Goal: Information Seeking & Learning: Learn about a topic

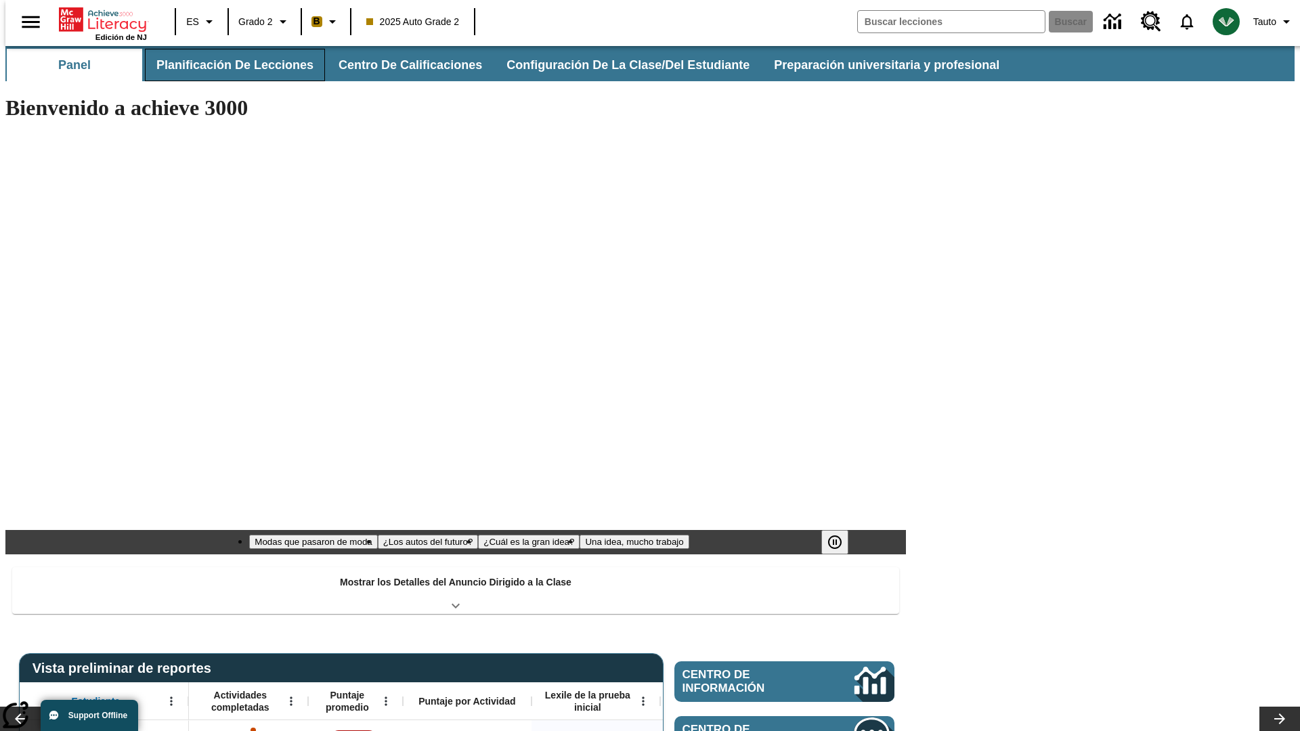
click at [227, 65] on button "Planificación de lecciones" at bounding box center [235, 65] width 180 height 33
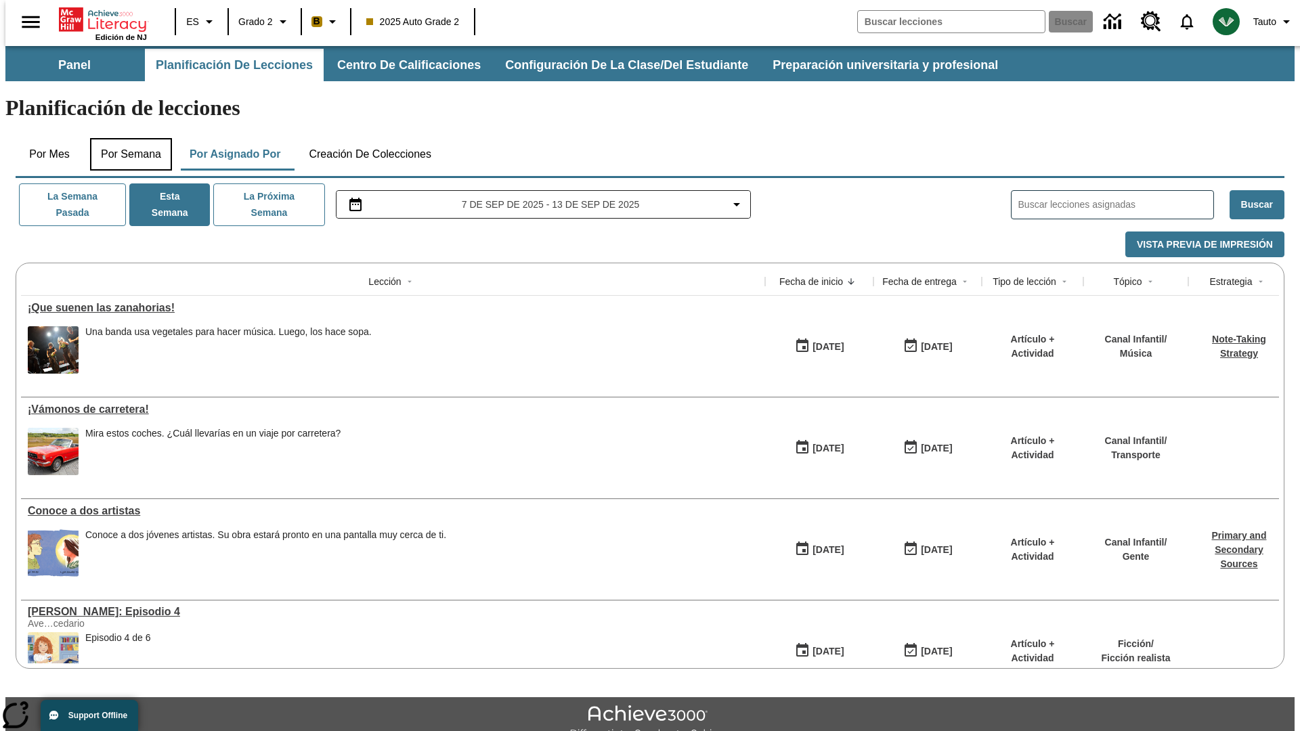
click at [127, 138] on button "Por semana" at bounding box center [131, 154] width 82 height 33
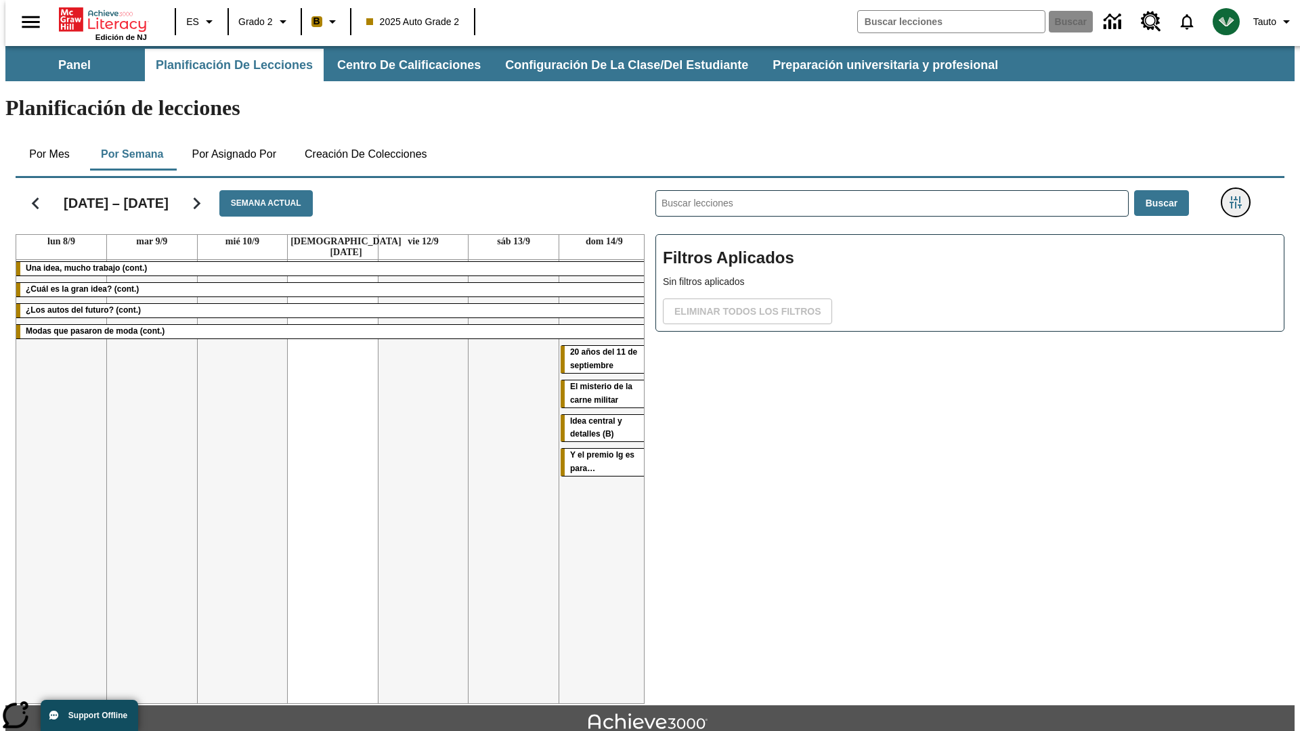
click at [1240, 196] on icon "Menú lateral de filtros" at bounding box center [1236, 202] width 12 height 12
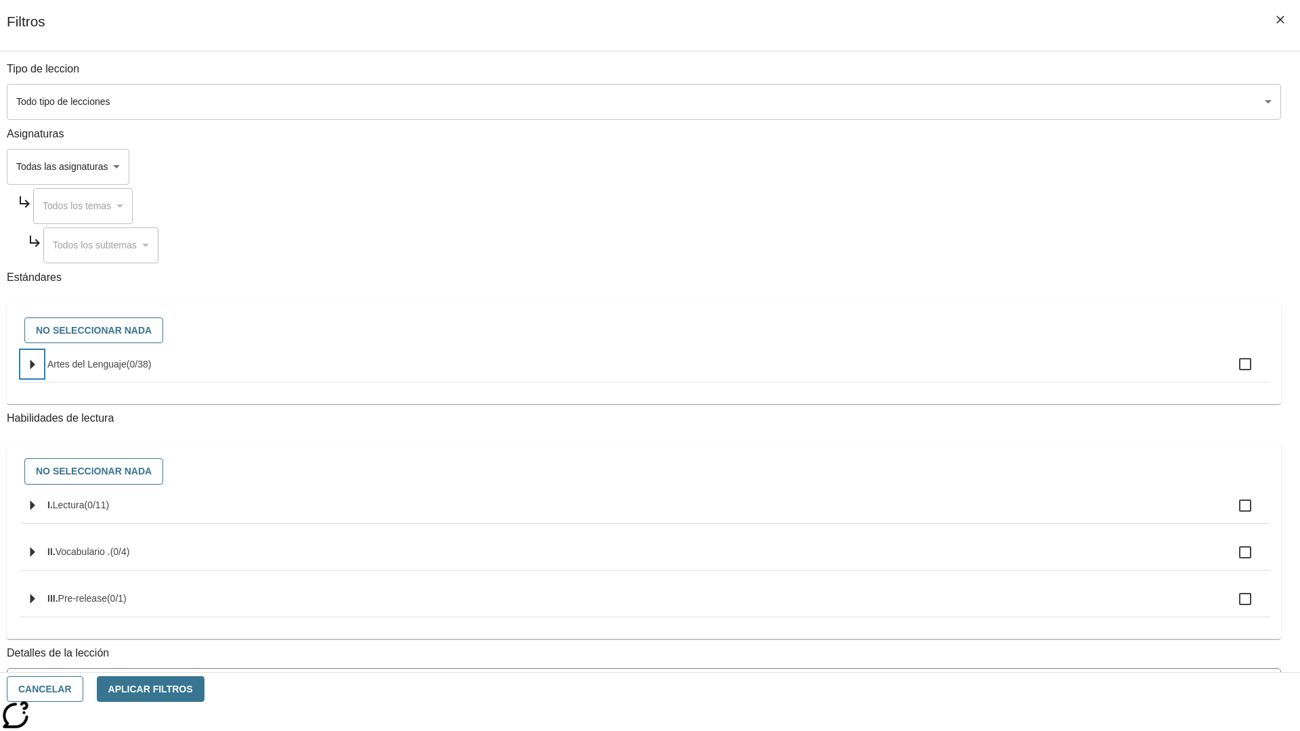
click at [35, 370] on icon "Seleccione estándares" at bounding box center [32, 365] width 5 height 10
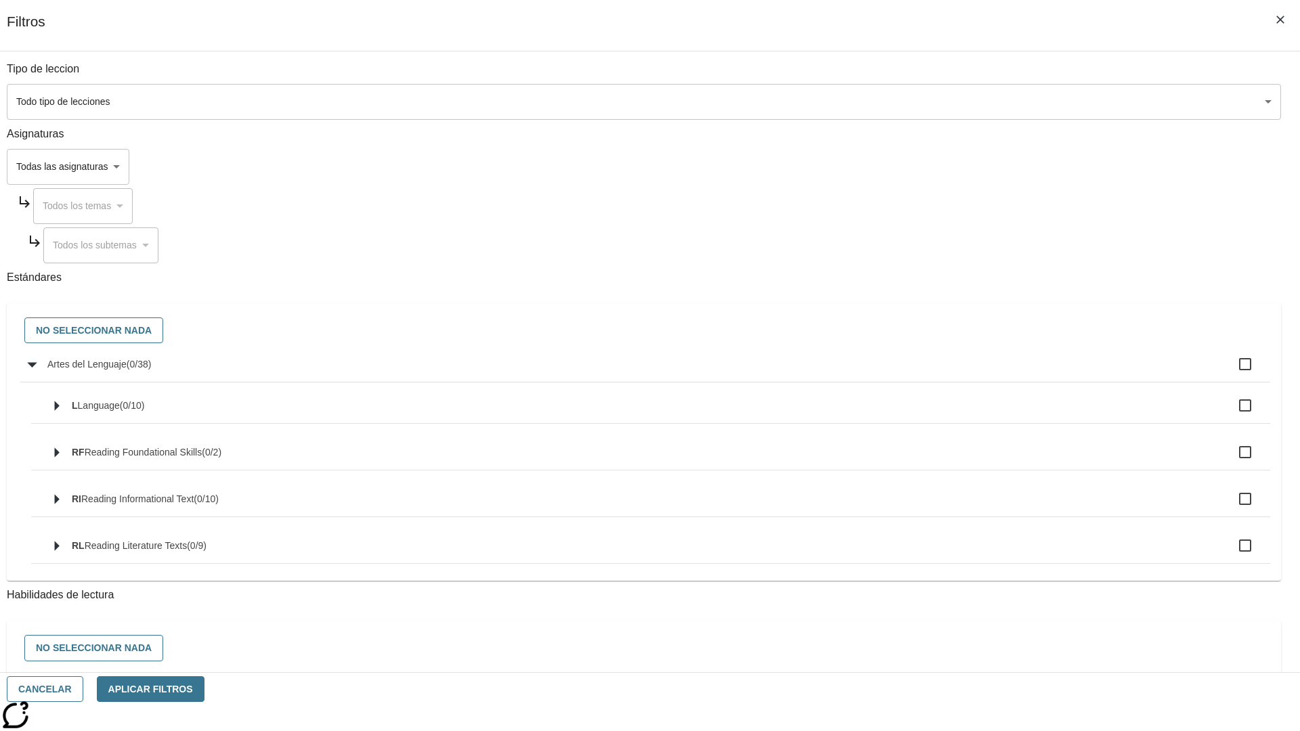
click at [985, 372] on label "Artes del Lenguaje ( 0 / 38 )" at bounding box center [653, 364] width 1212 height 28
click at [1231, 372] on input "Artes del Lenguaje ( 0 / 38 )" at bounding box center [1245, 364] width 28 height 28
checkbox input "true"
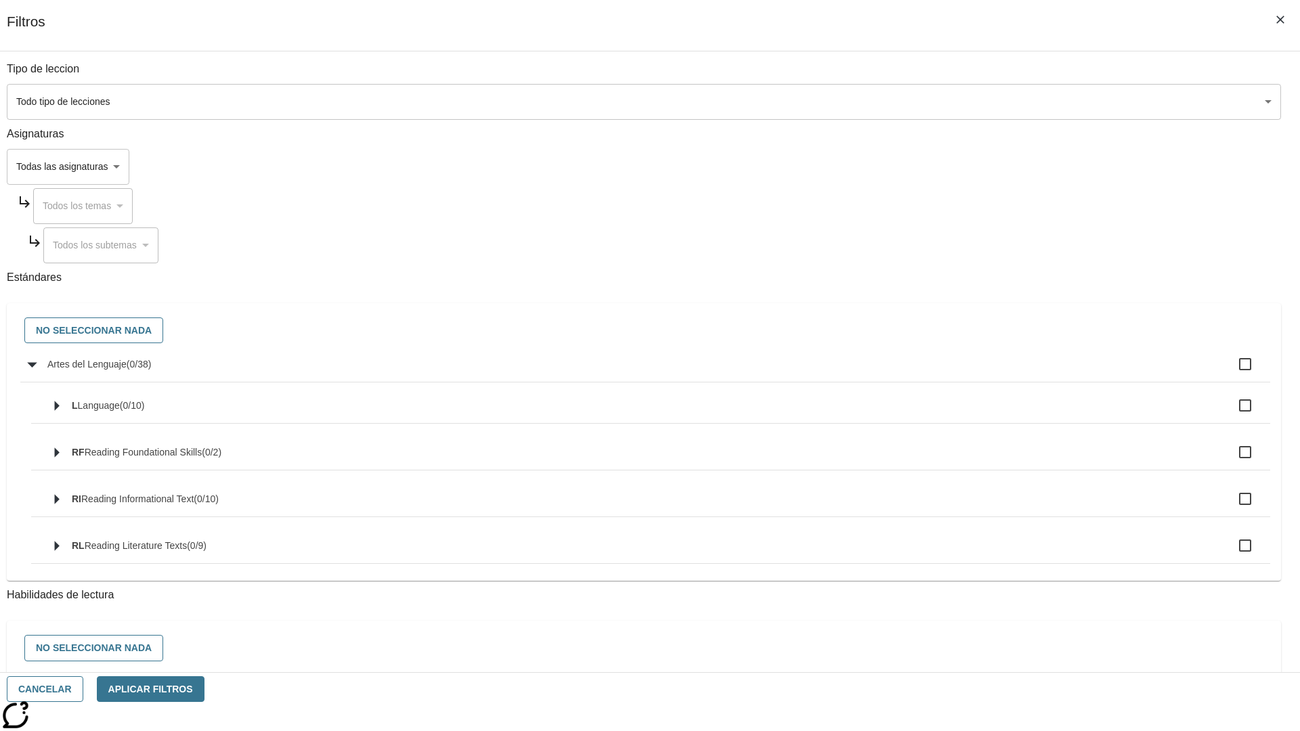
checkbox input "true"
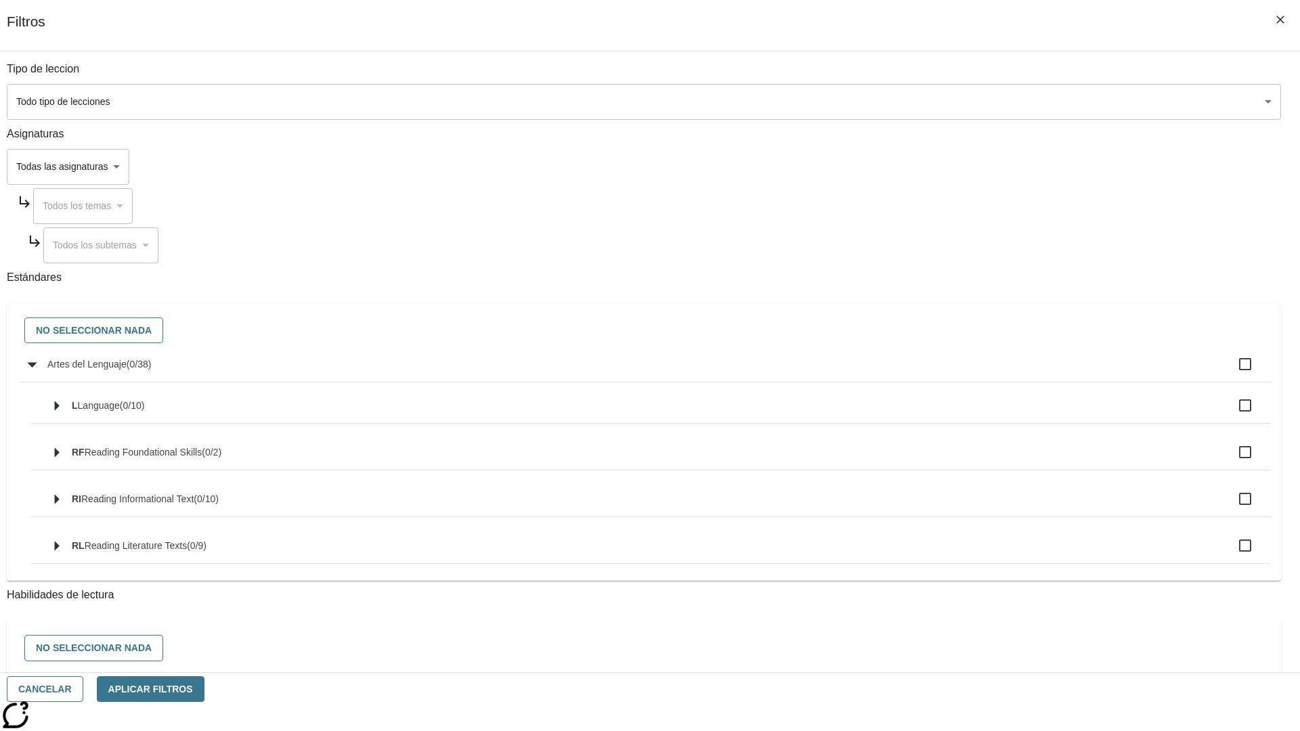
checkbox input "true"
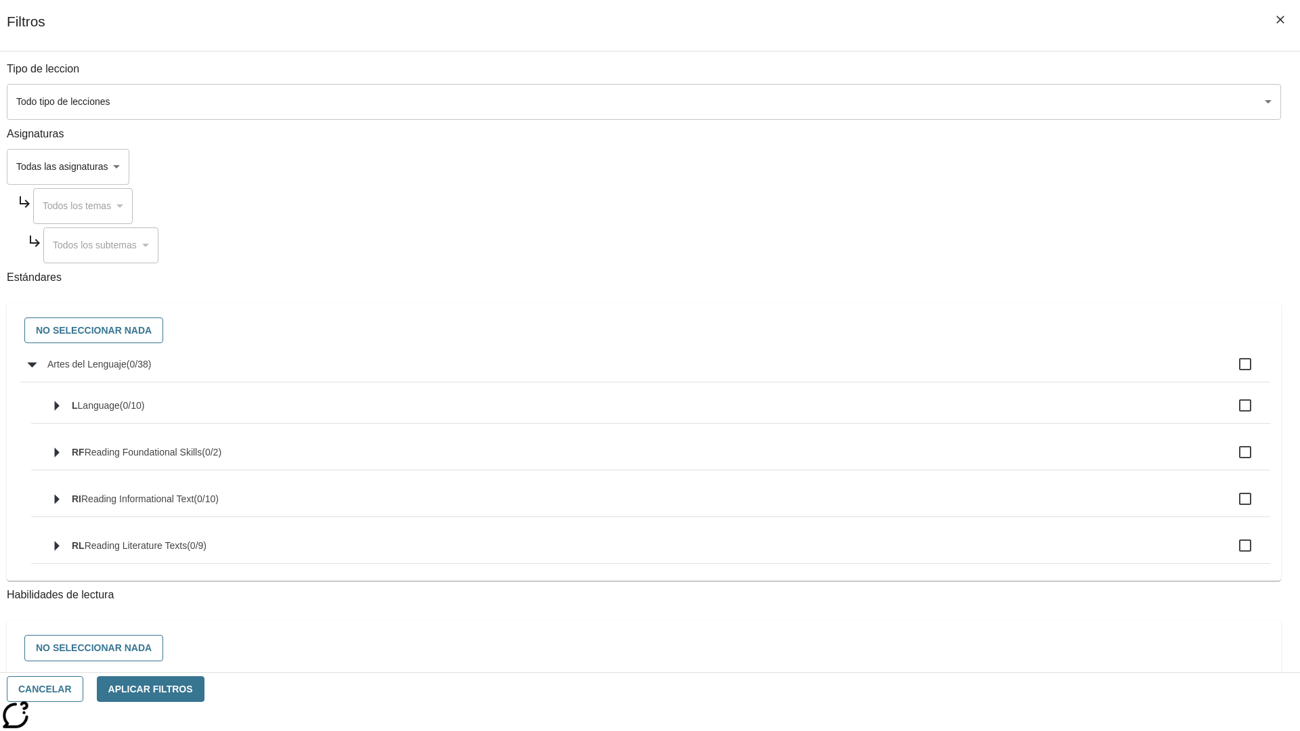
checkbox input "true"
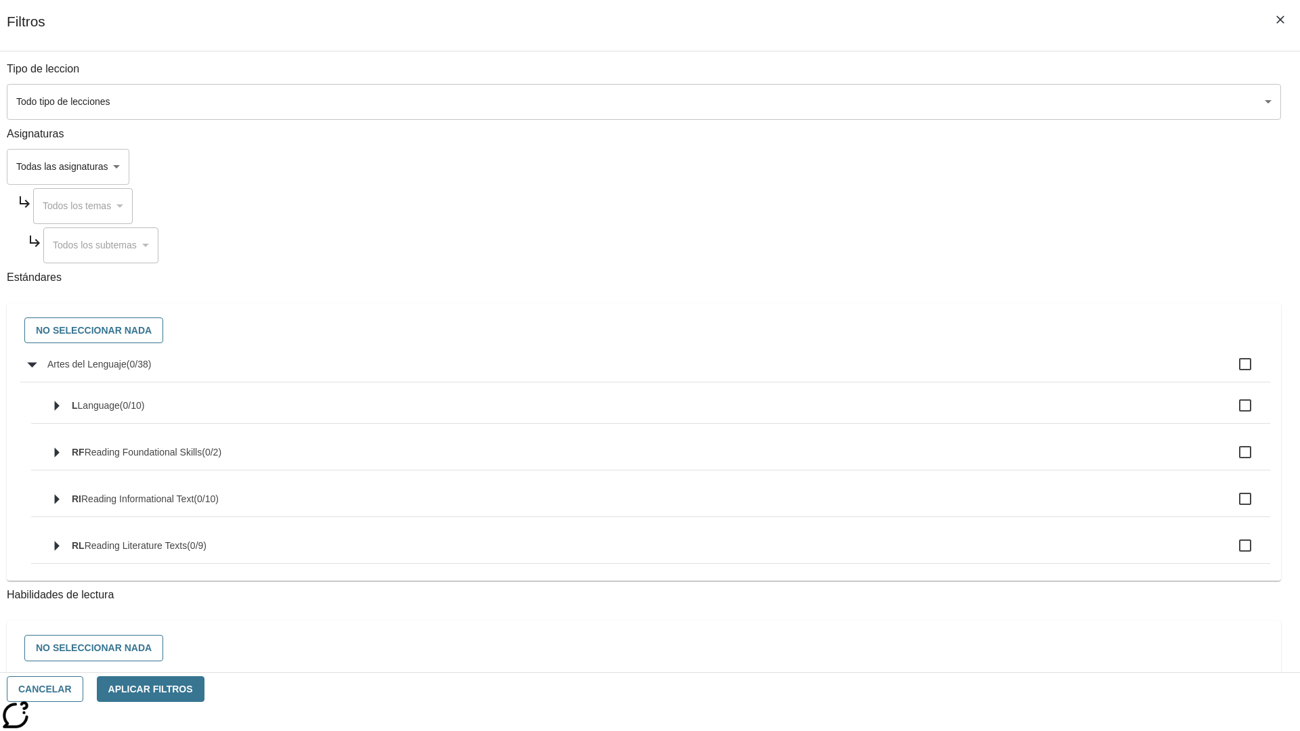
checkbox input "true"
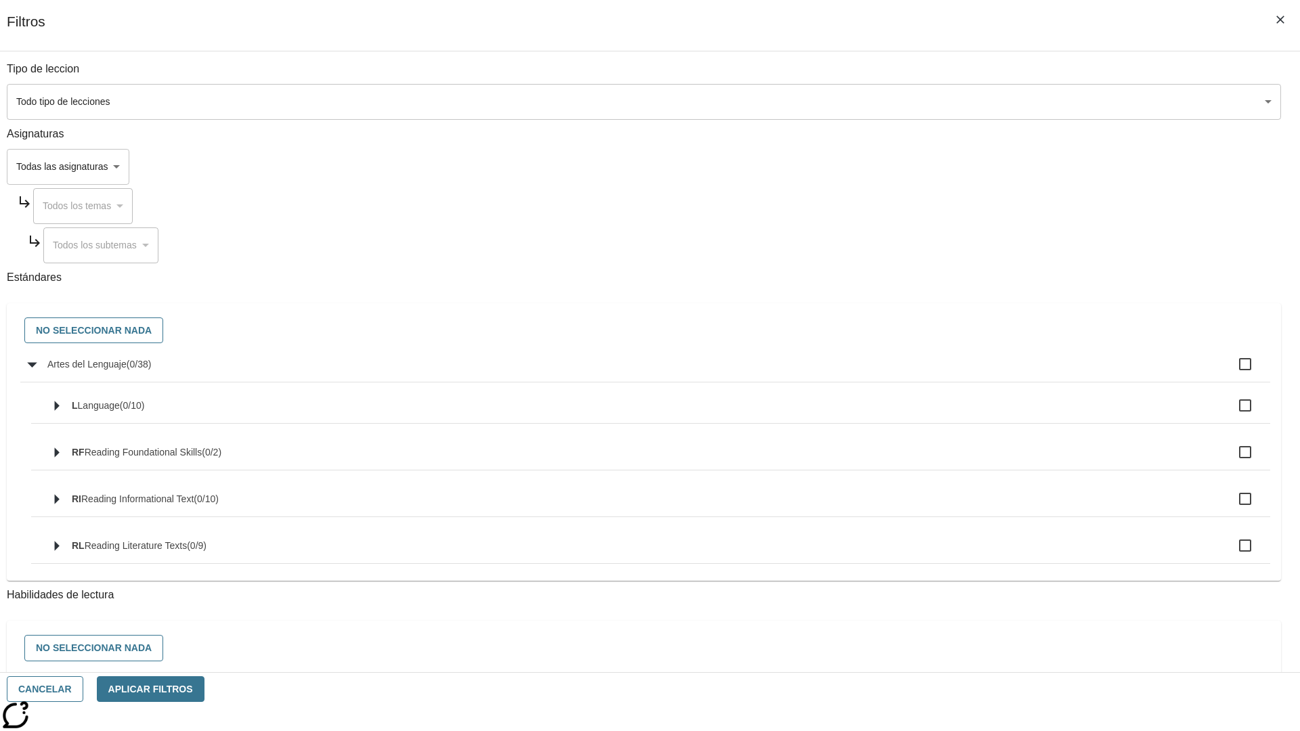
checkbox input "true"
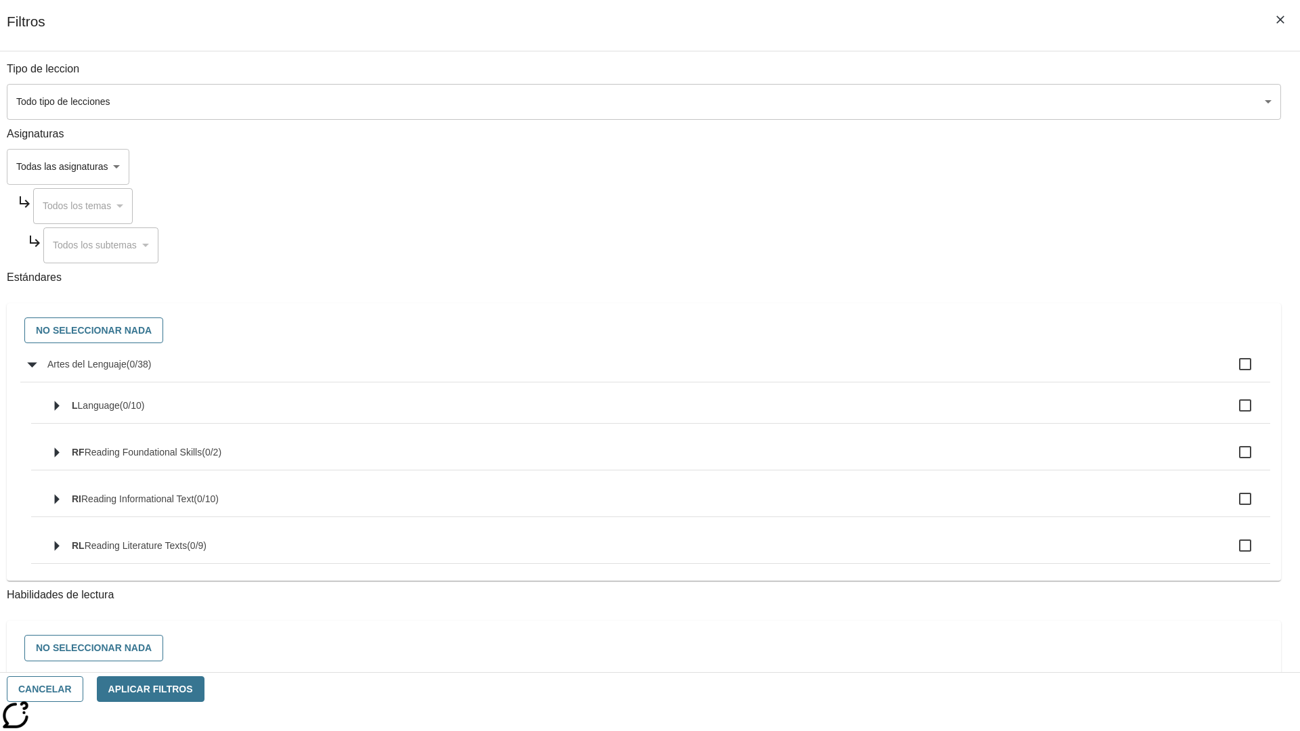
checkbox input "true"
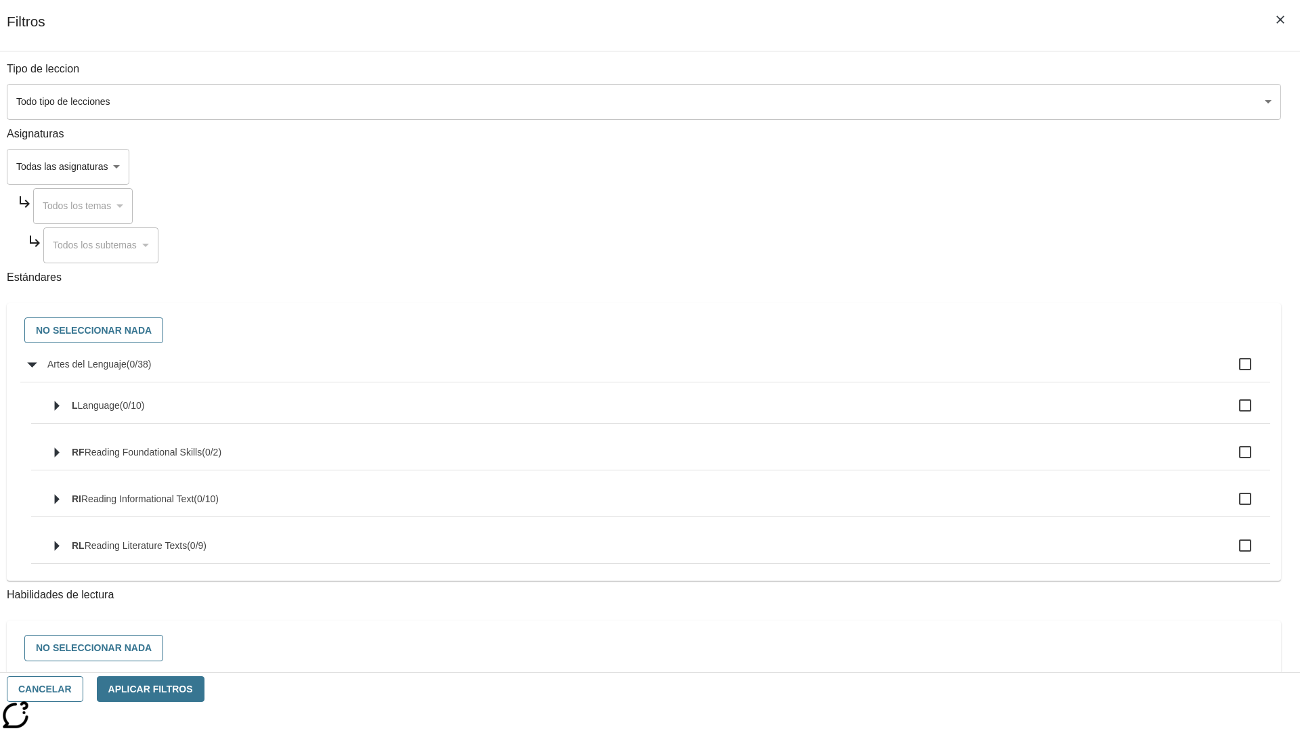
checkbox input "true"
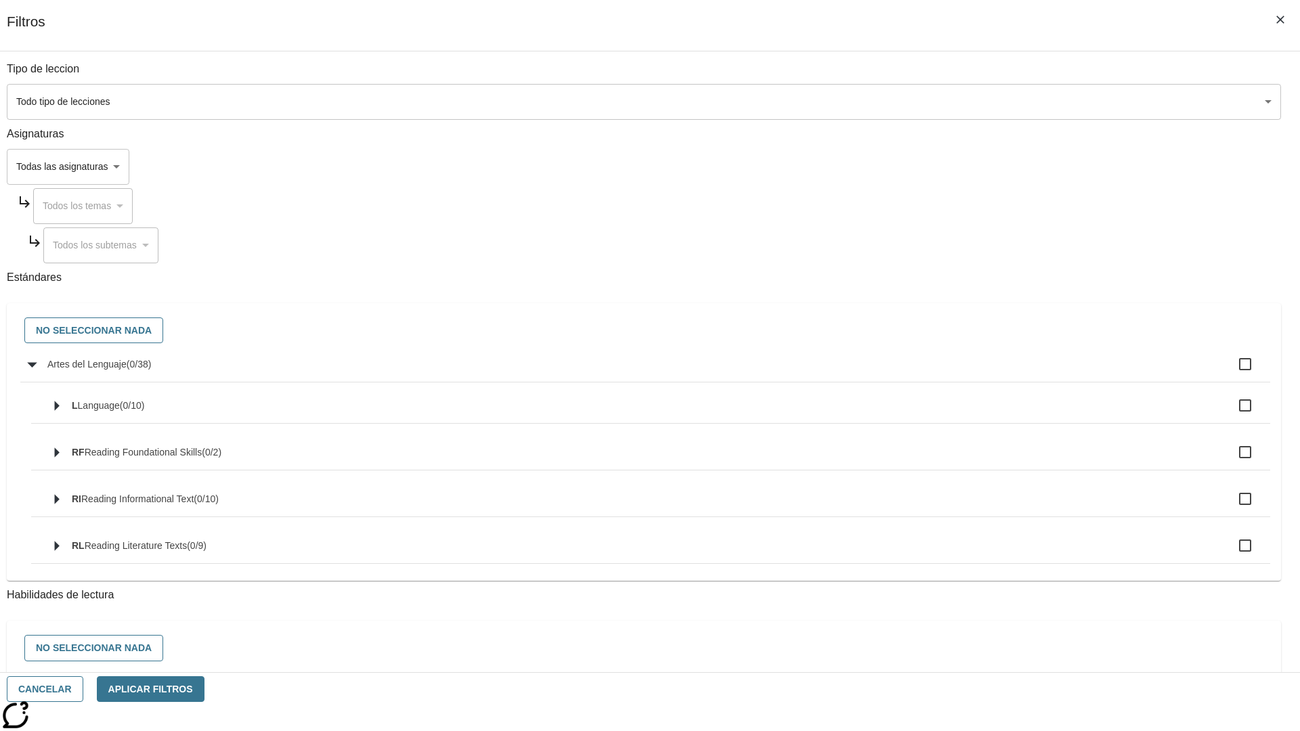
checkbox input "true"
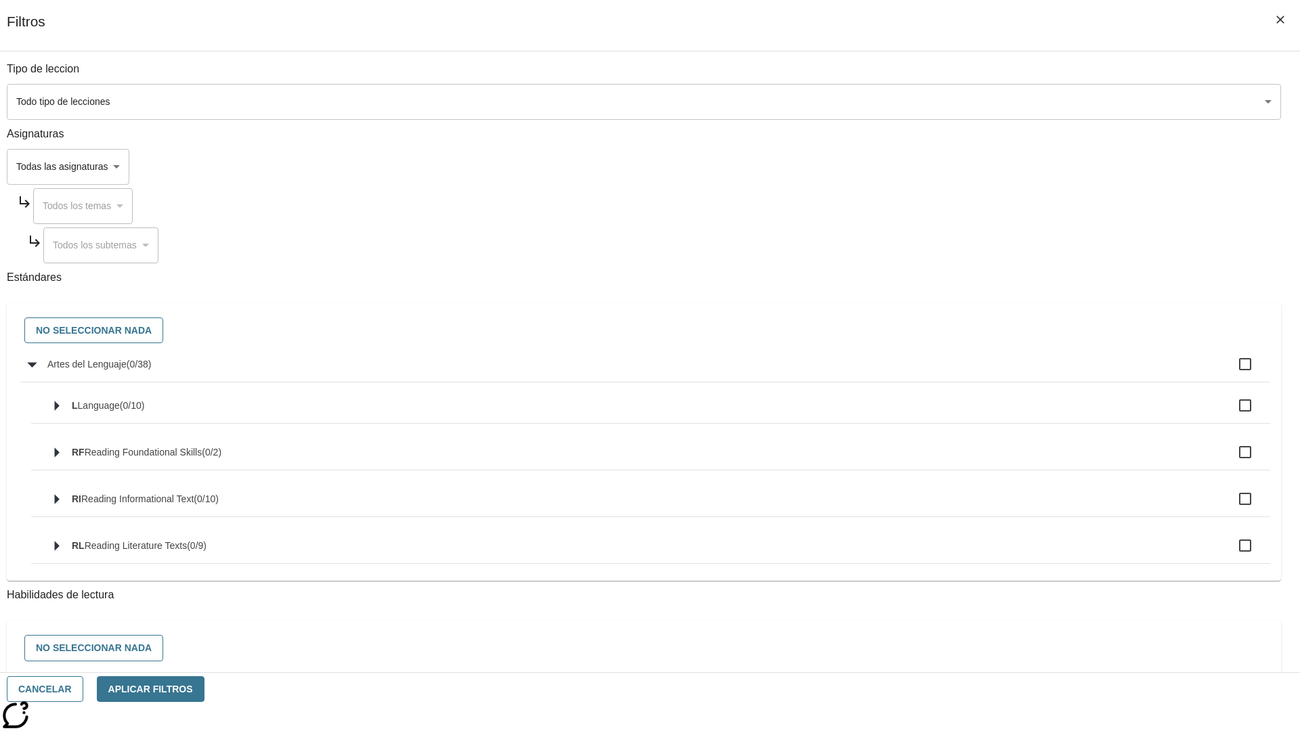
checkbox input "true"
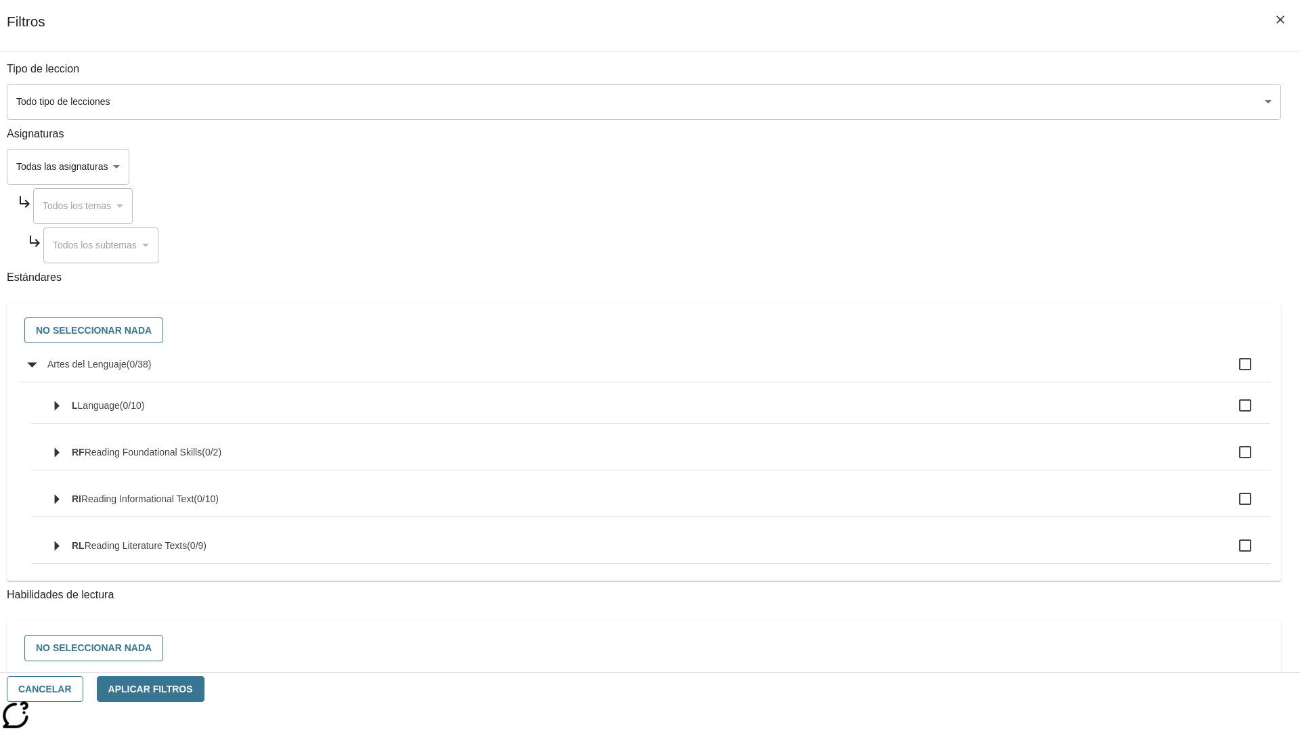
checkbox input "true"
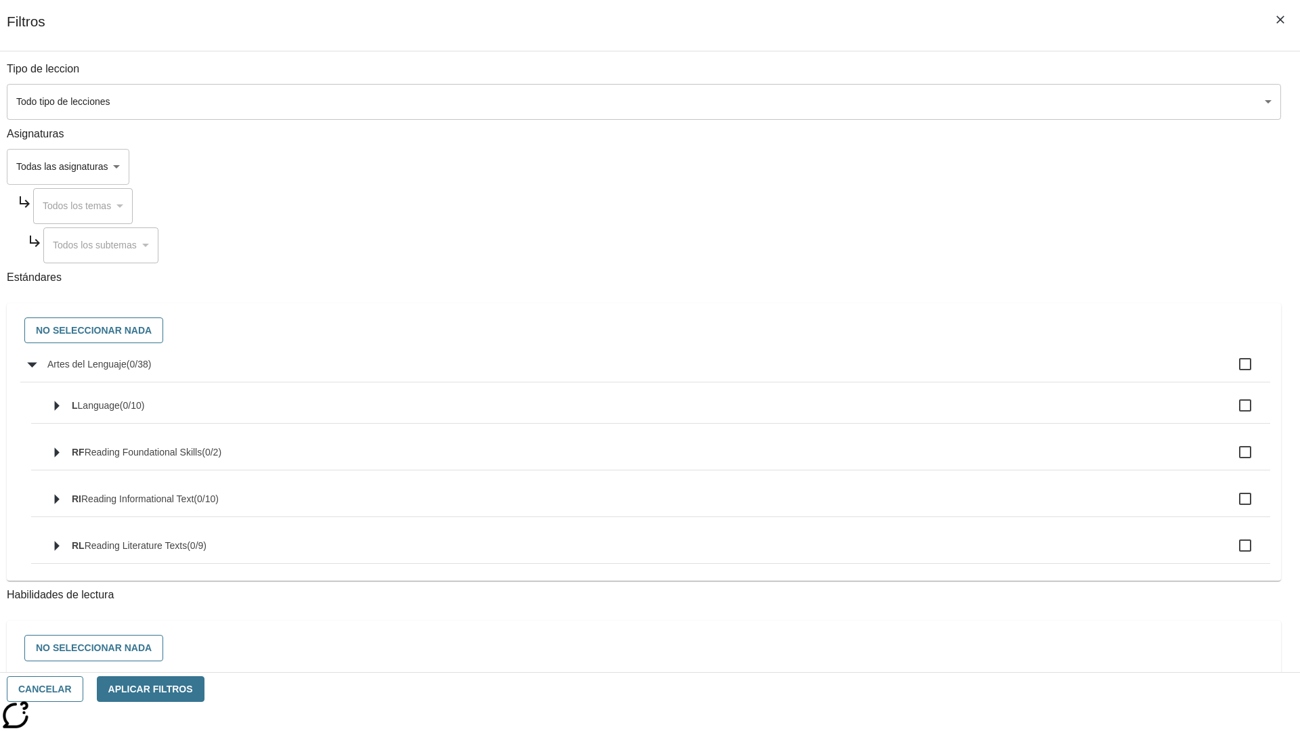
checkbox input "true"
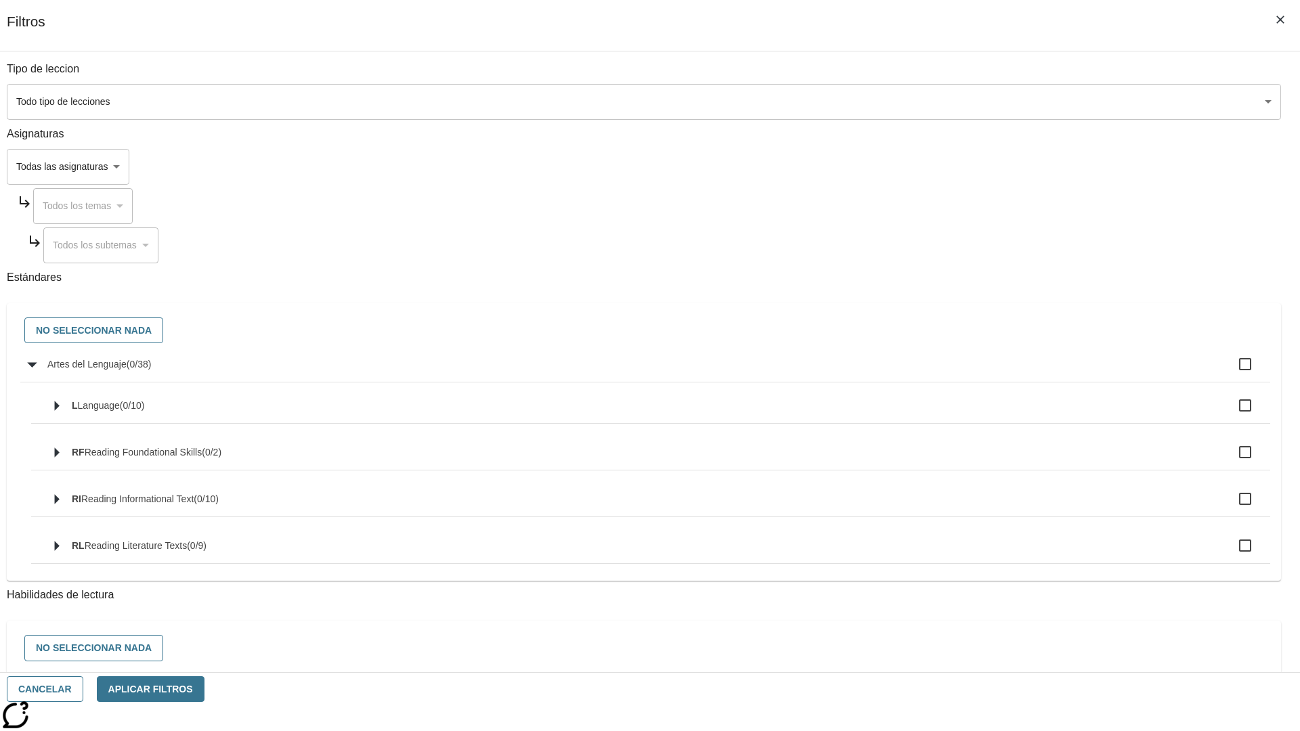
checkbox input "true"
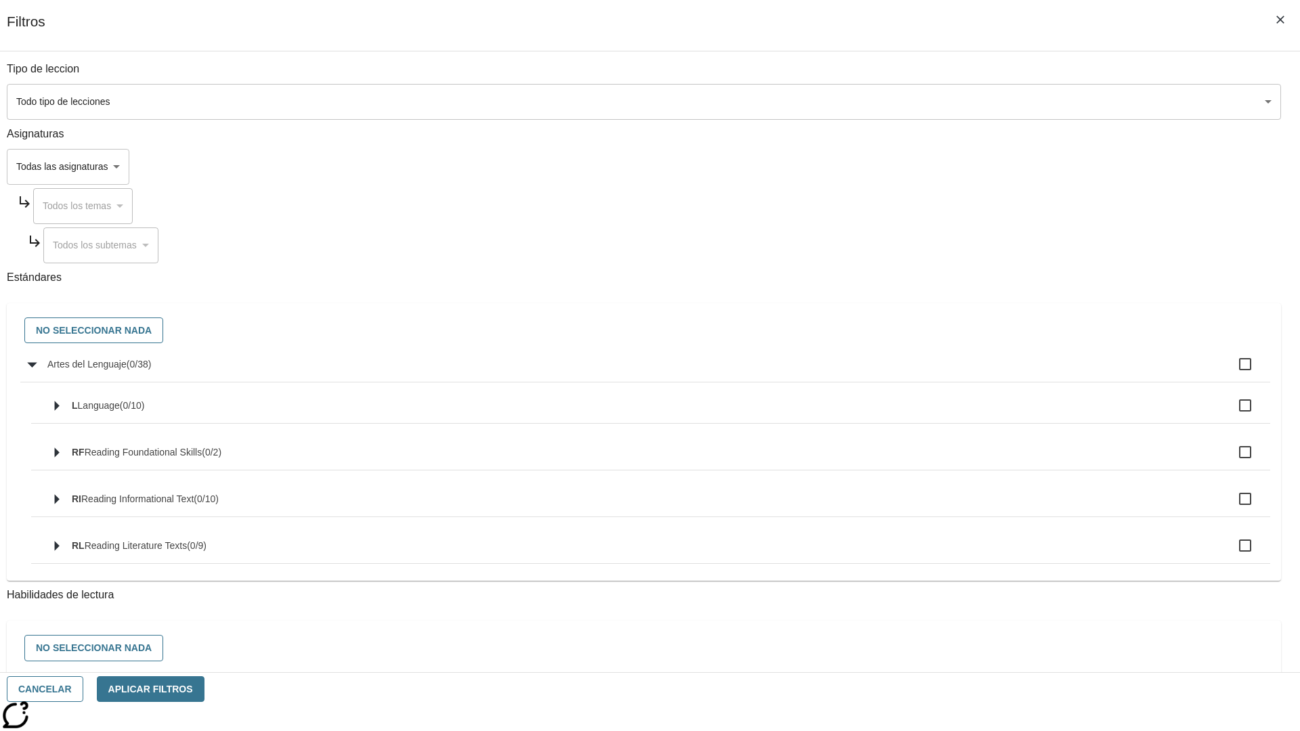
checkbox input "true"
click at [163, 331] on button "No seleccionar nada" at bounding box center [93, 331] width 139 height 26
checkbox input "false"
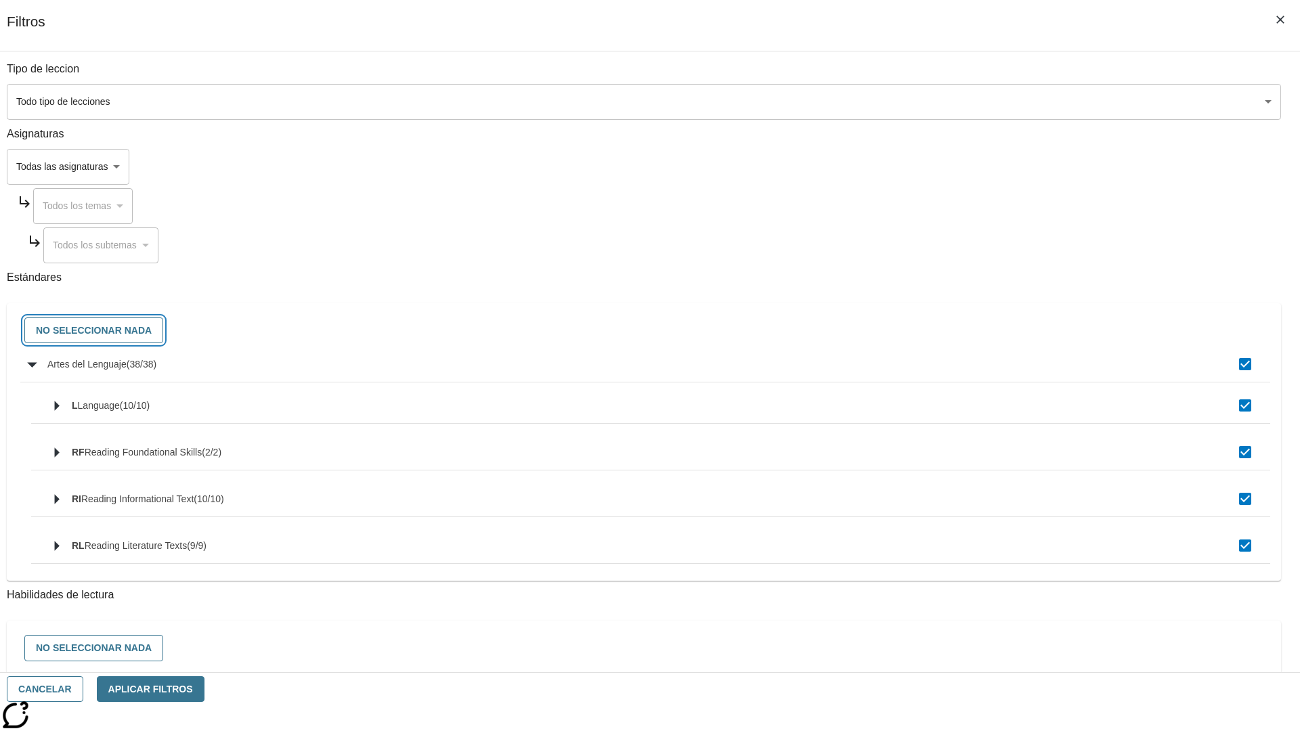
checkbox input "false"
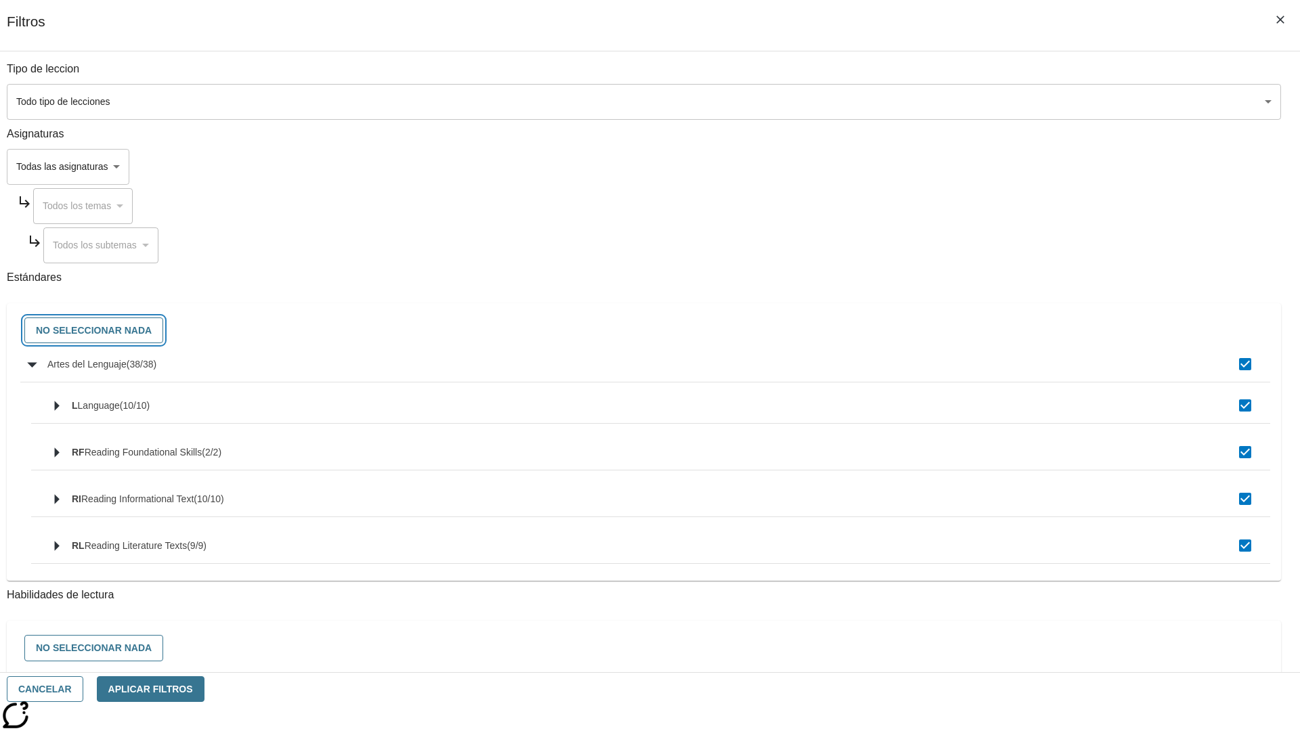
checkbox input "false"
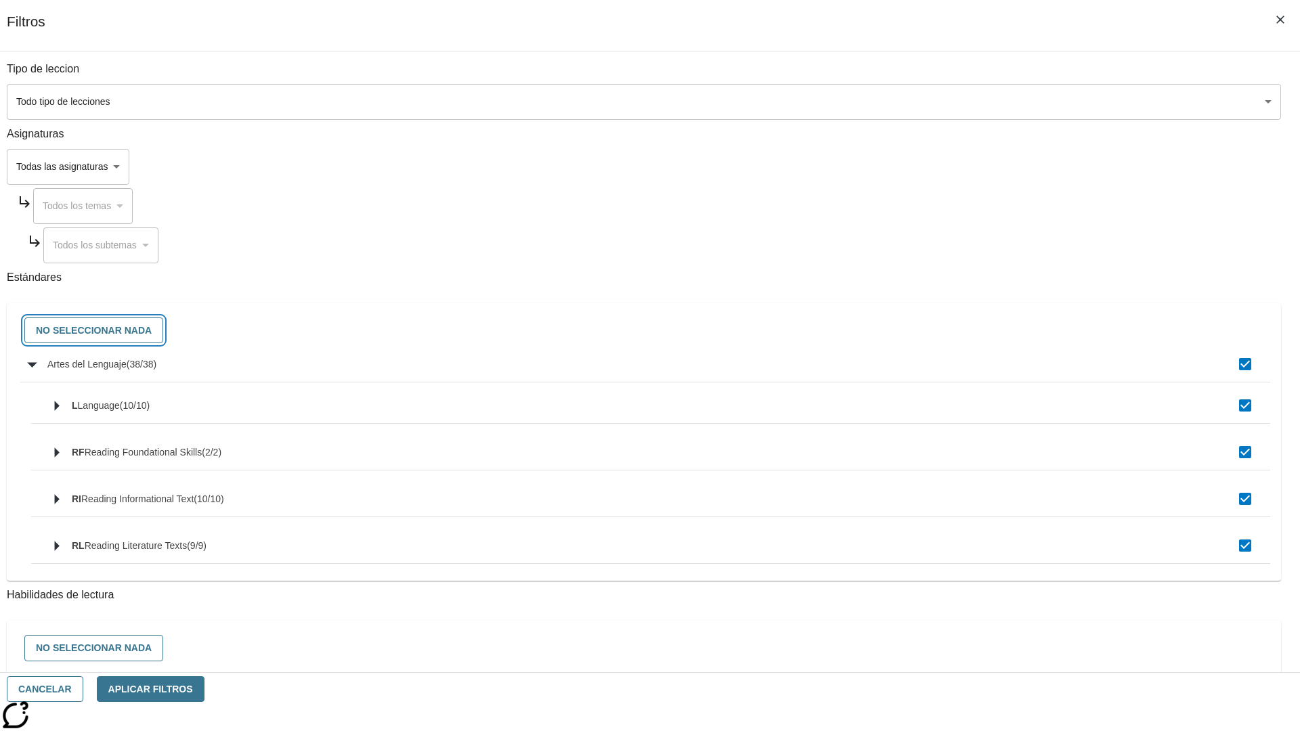
checkbox input "false"
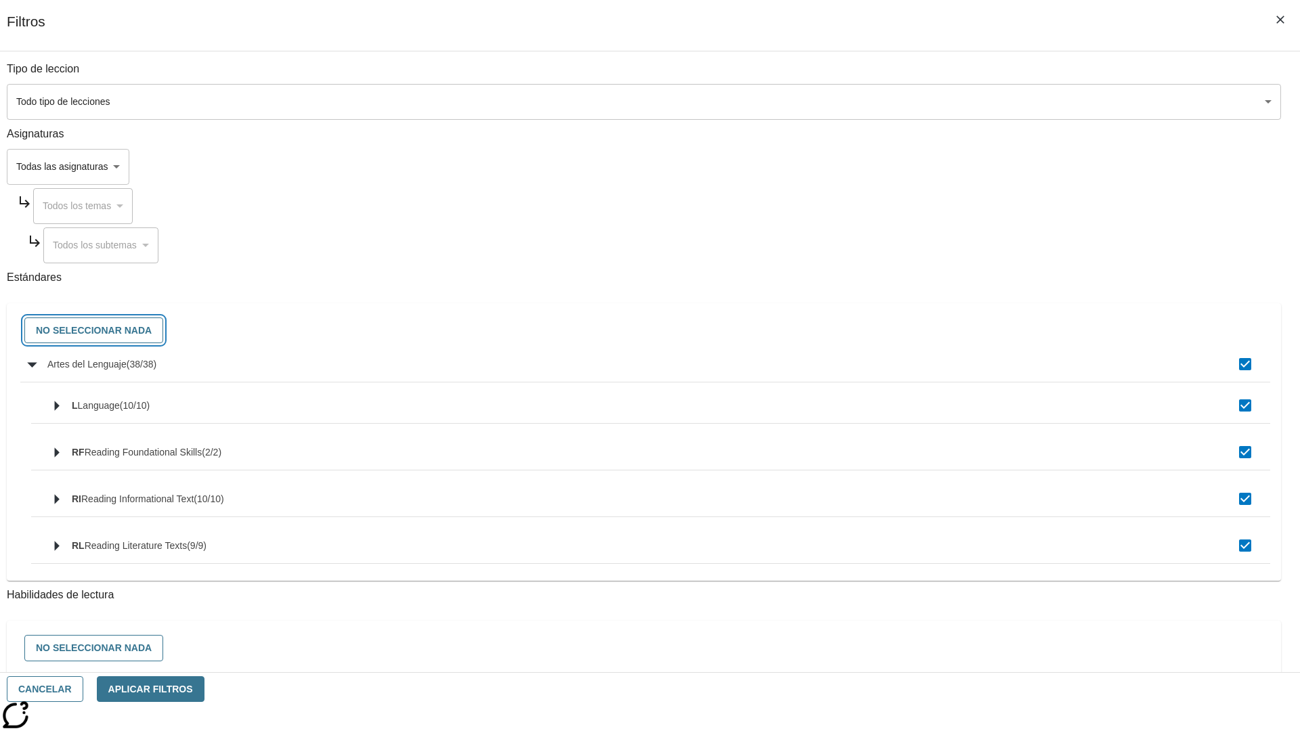
checkbox input "false"
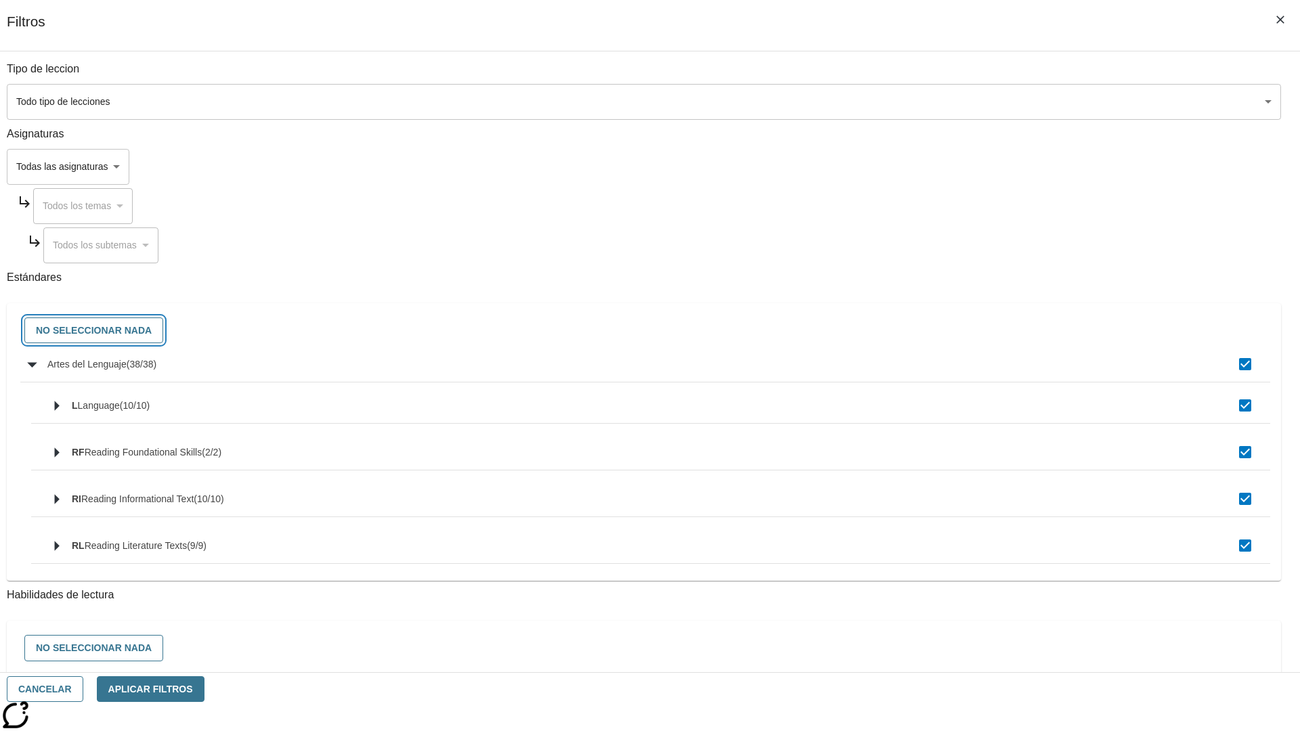
checkbox input "false"
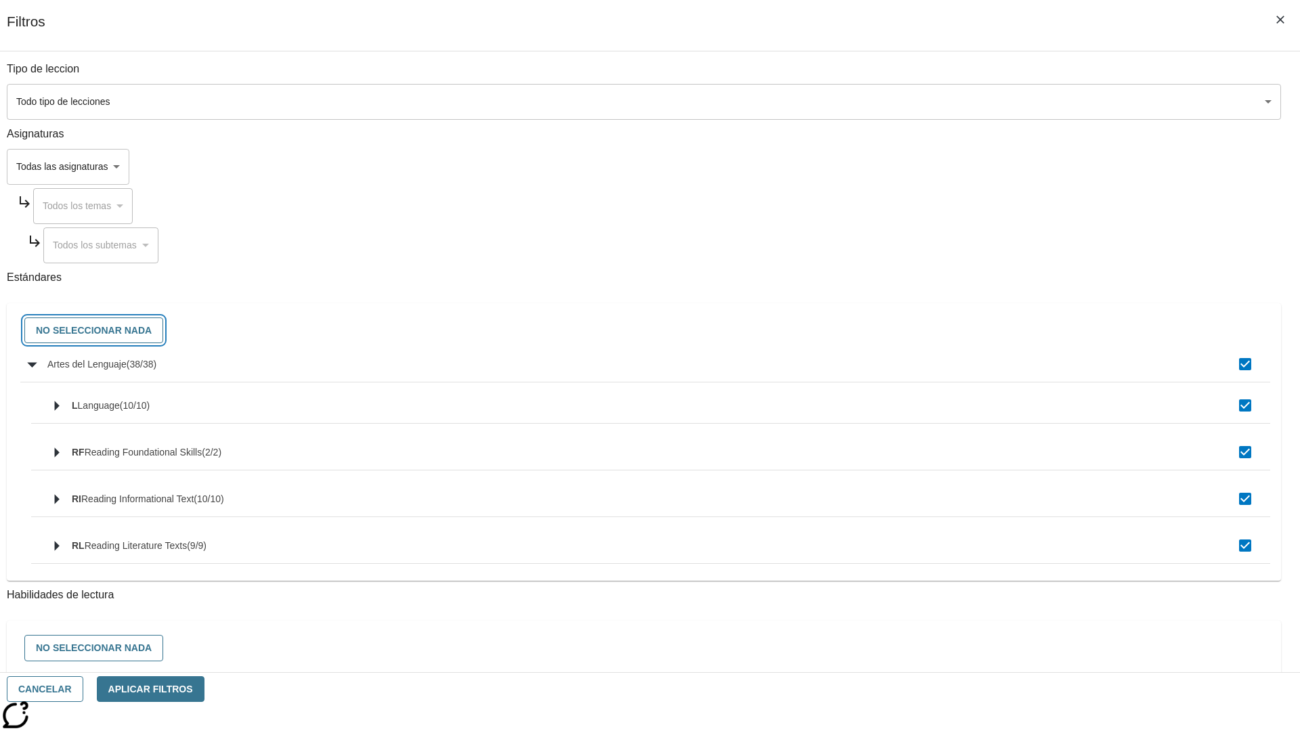
checkbox input "false"
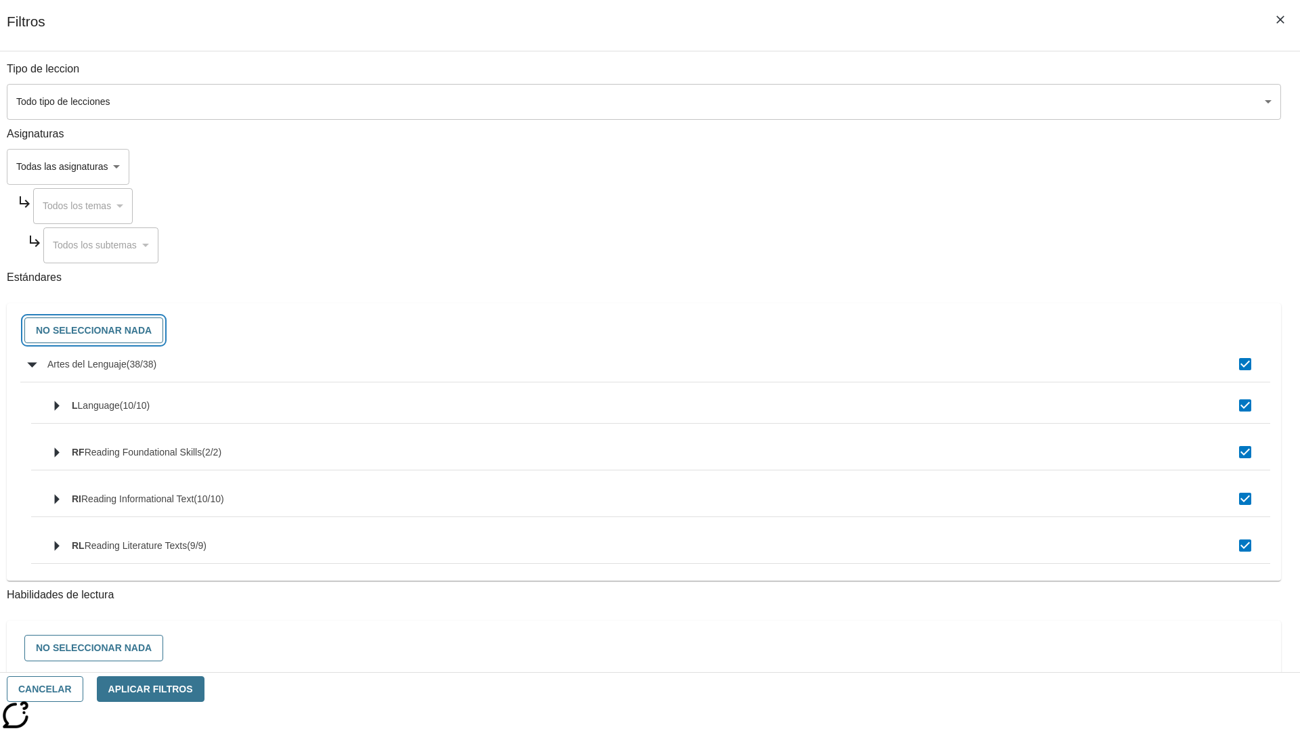
checkbox input "false"
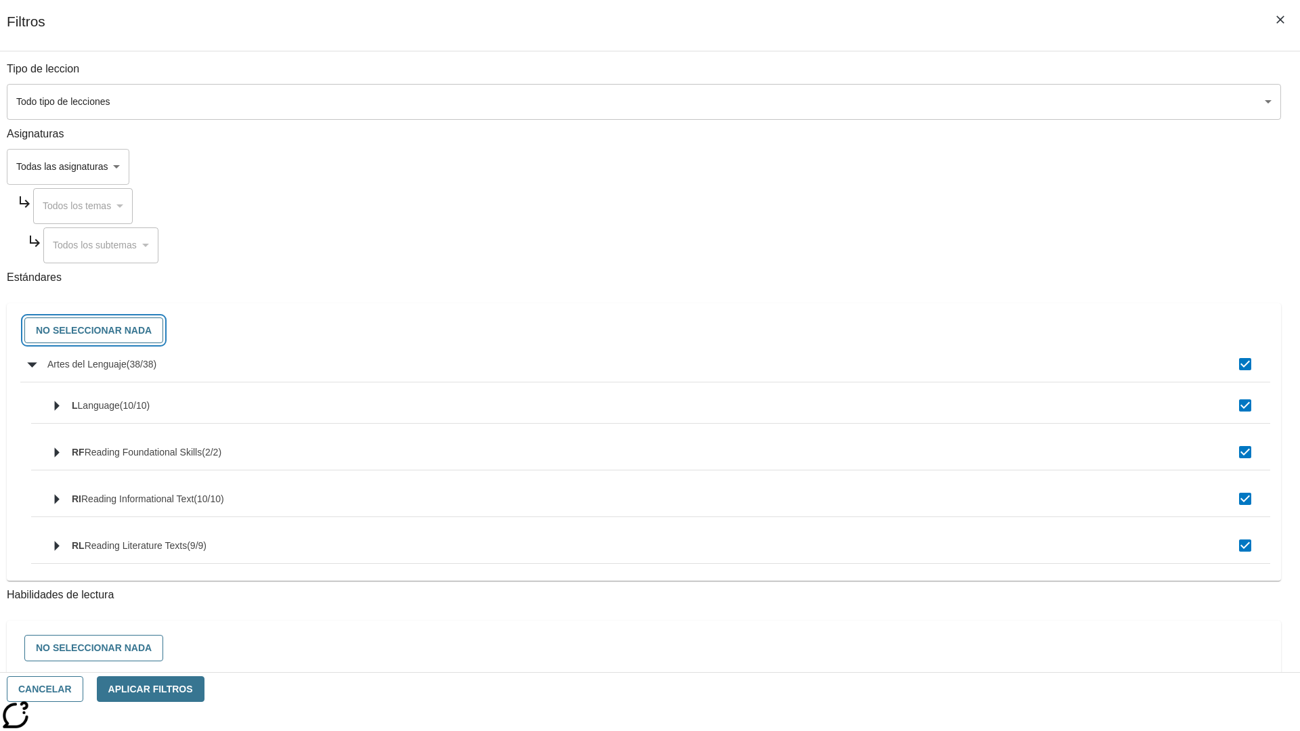
checkbox input "false"
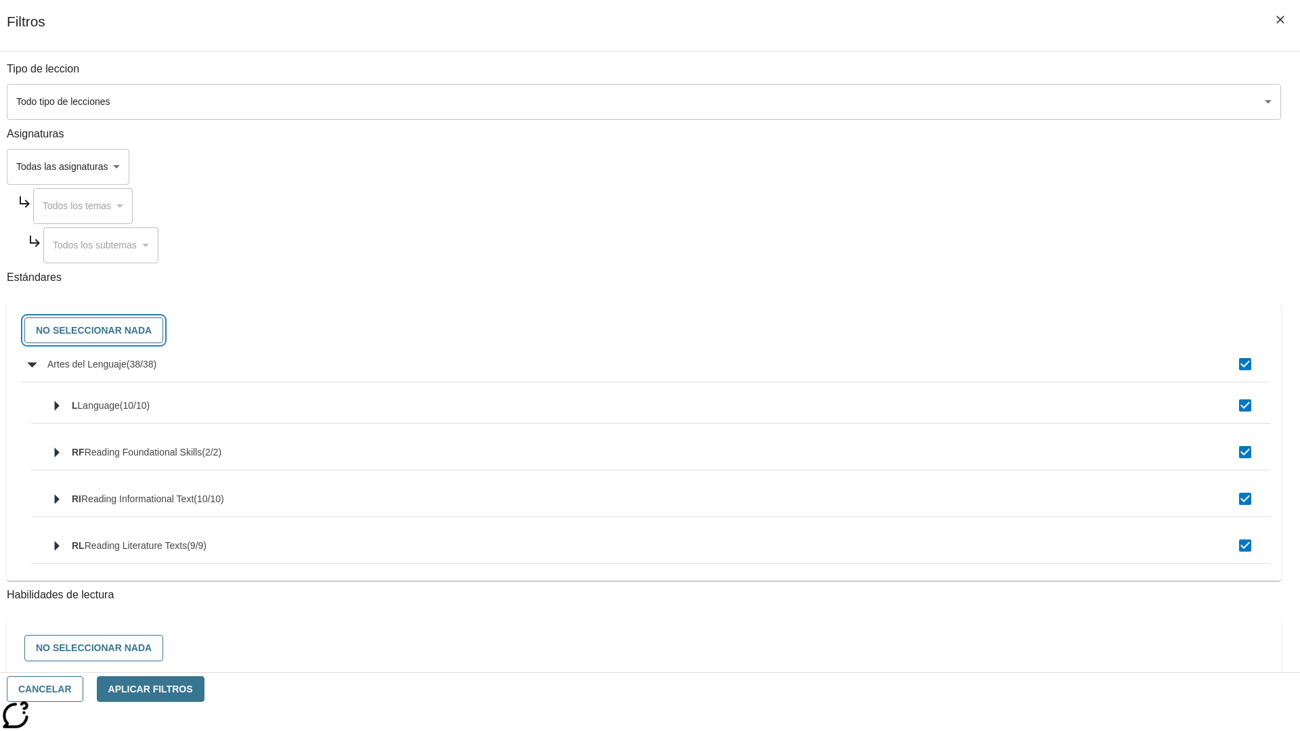
checkbox input "false"
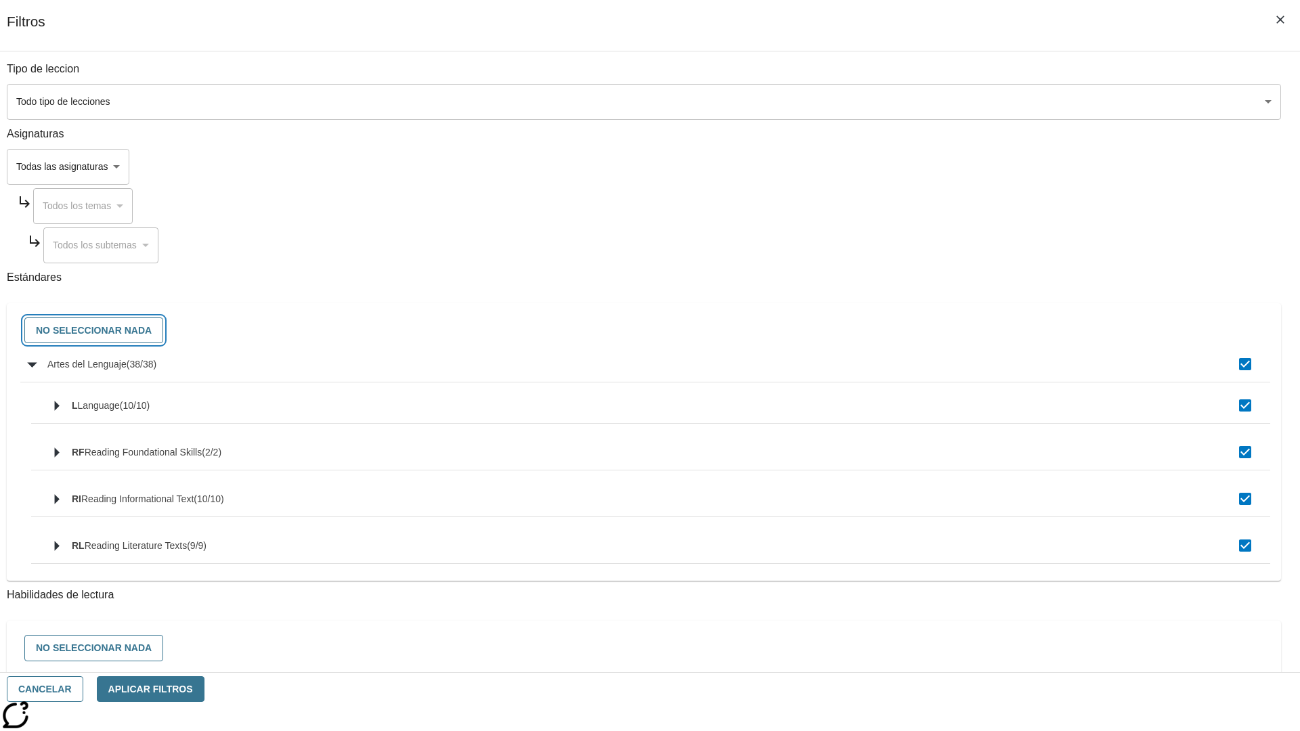
checkbox input "false"
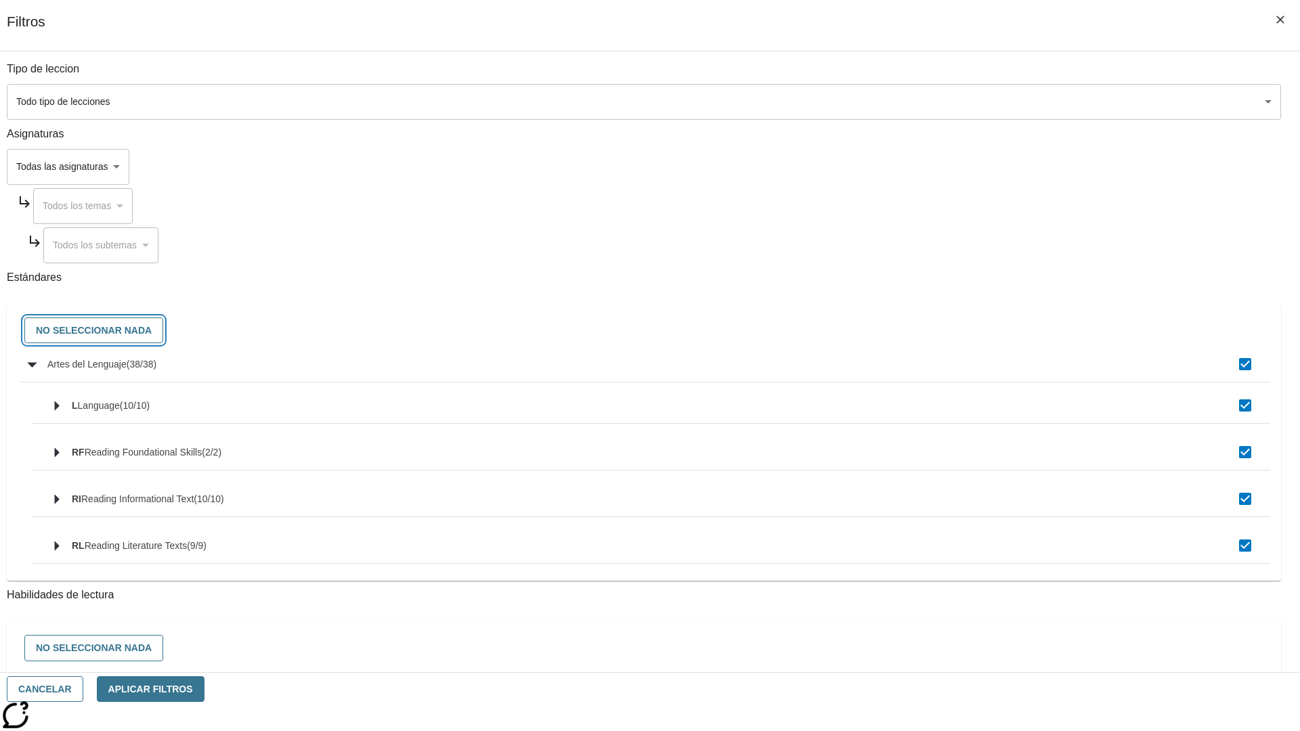
checkbox input "false"
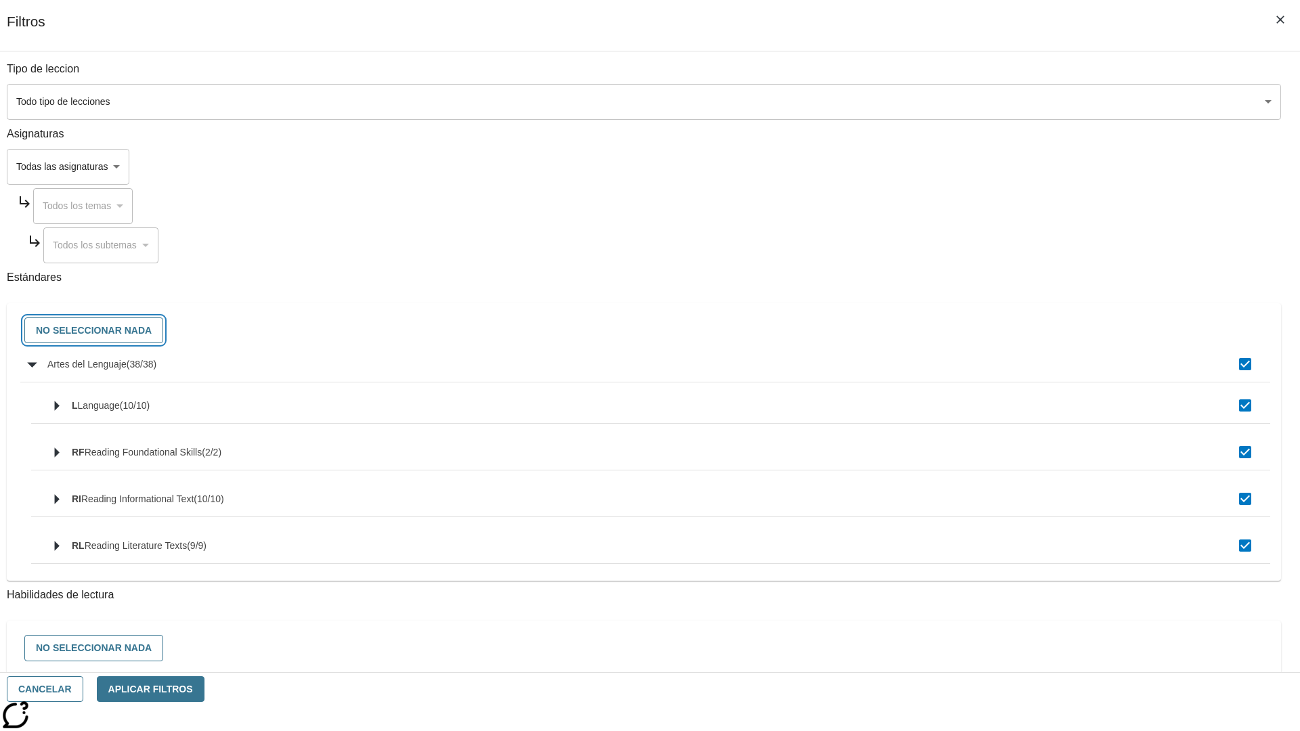
checkbox input "false"
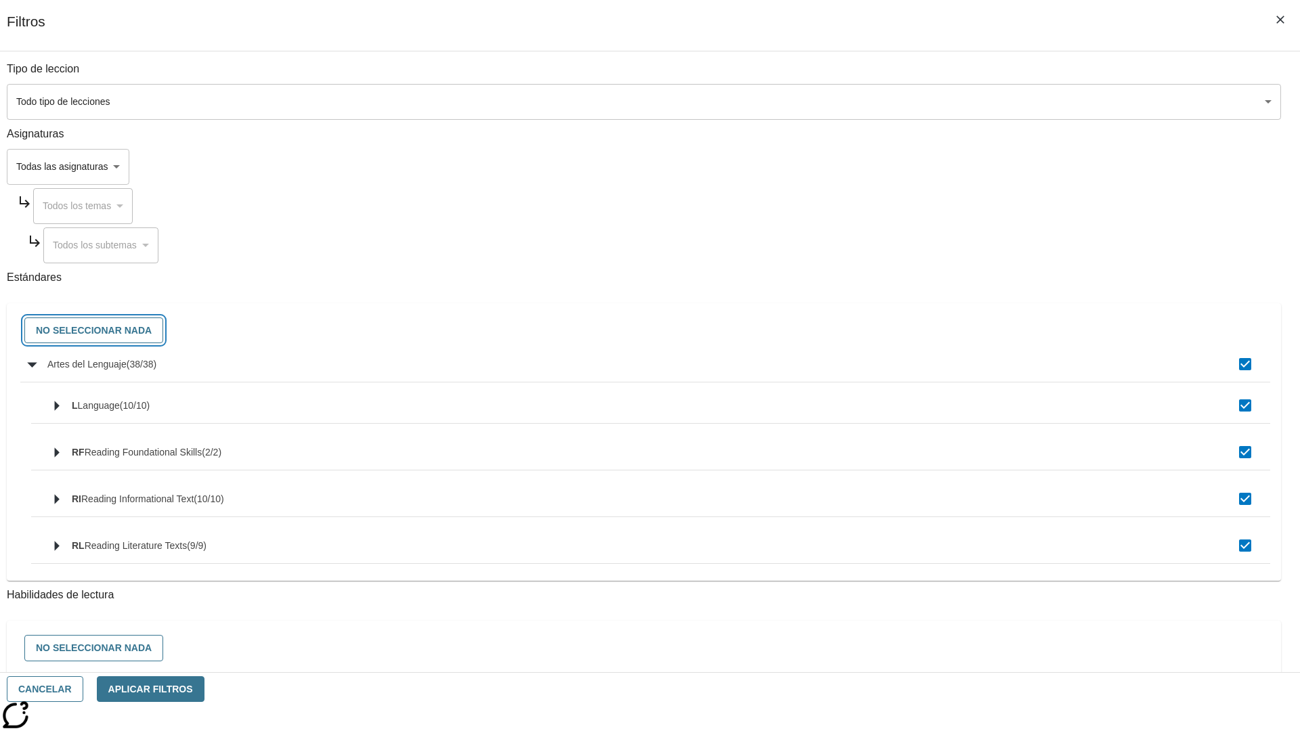
checkbox input "false"
click at [83, 689] on button "Cancelar" at bounding box center [45, 690] width 77 height 26
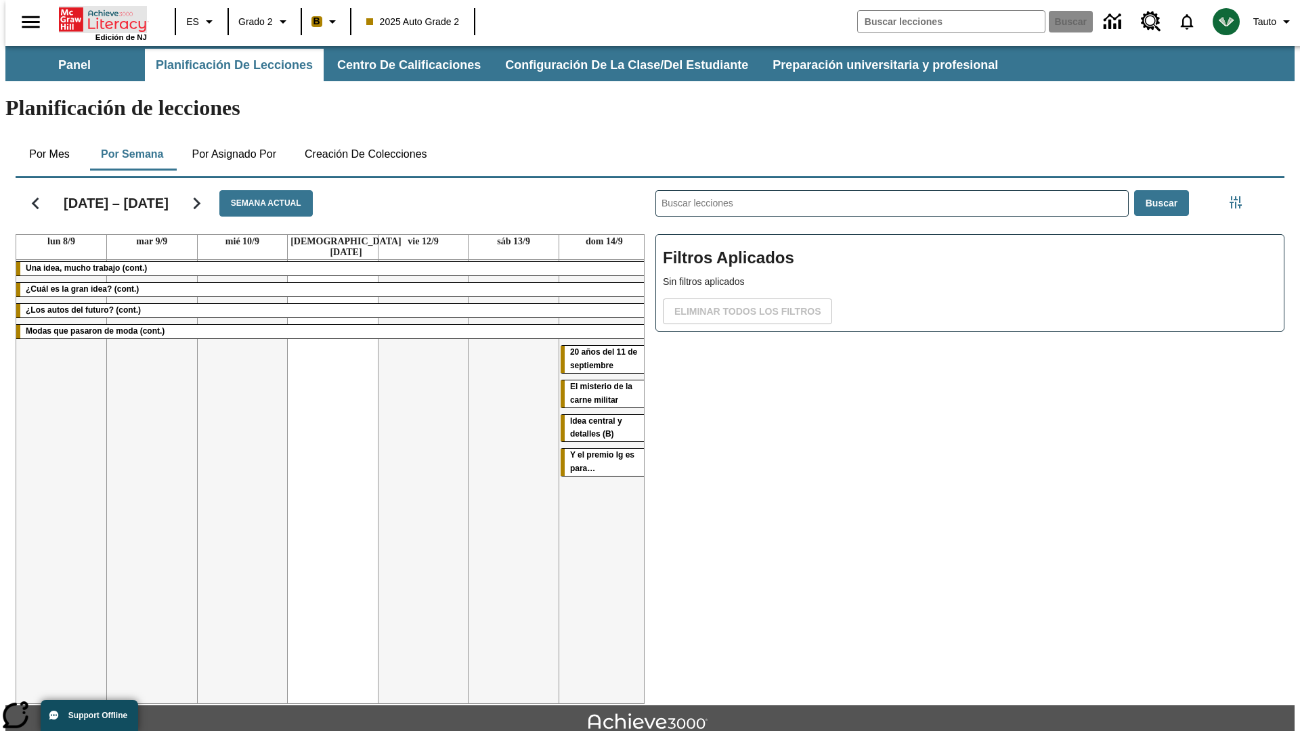
click at [98, 18] on icon "Portada" at bounding box center [104, 19] width 90 height 27
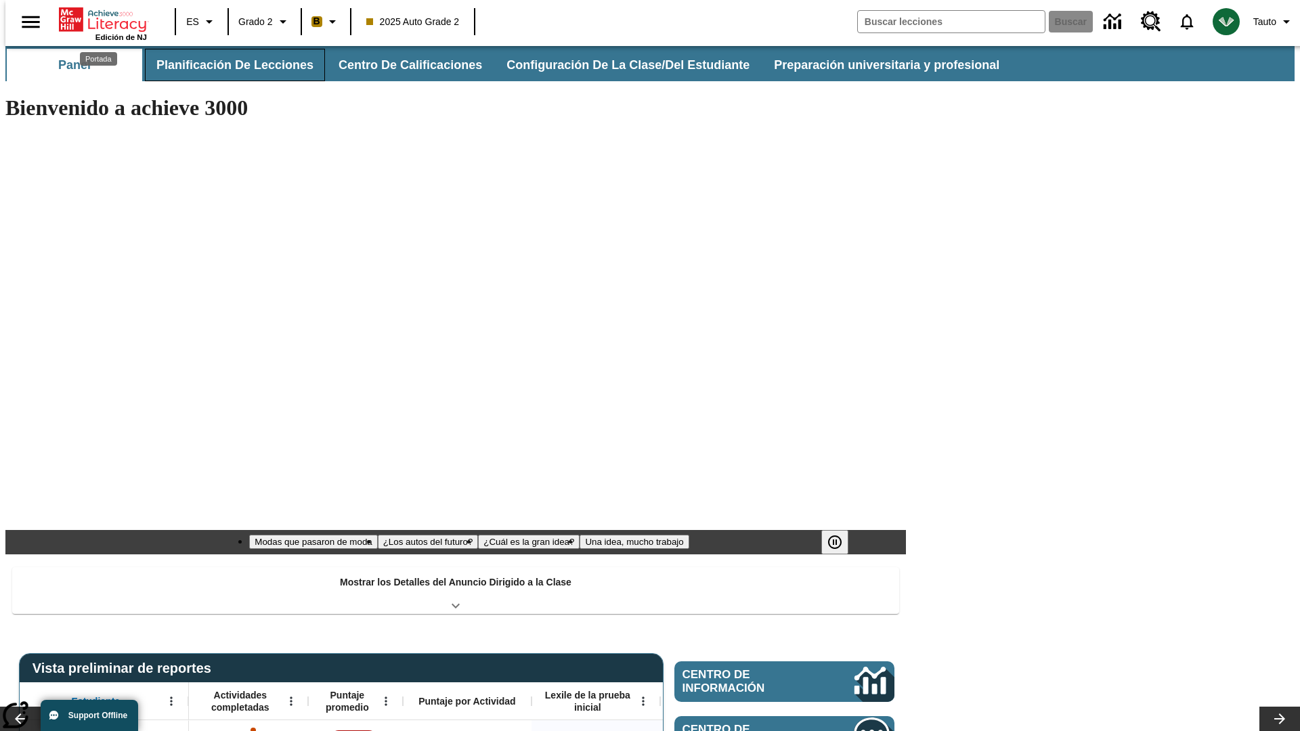
click at [227, 65] on button "Planificación de lecciones" at bounding box center [235, 65] width 180 height 33
